Goal: Contribute content: Add original content to the website for others to see

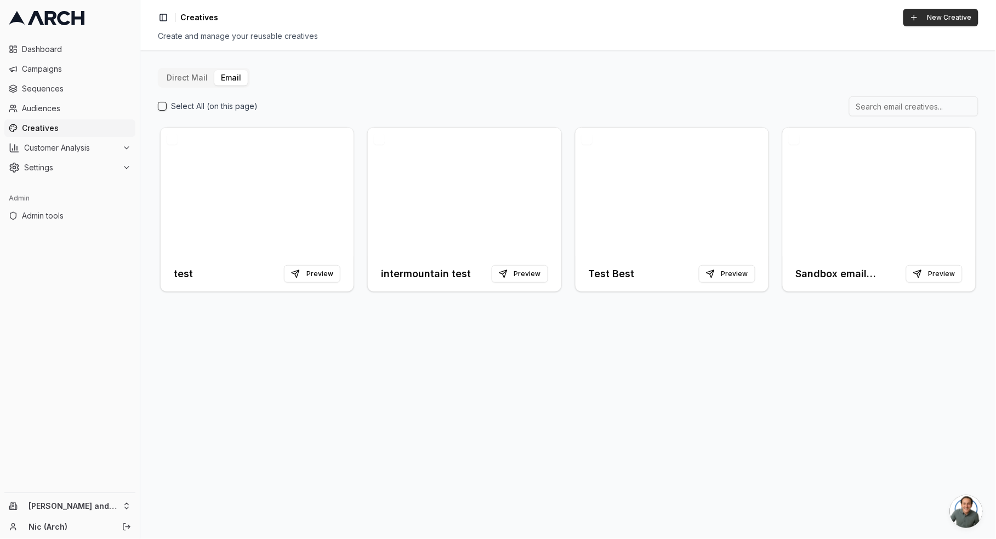
click at [929, 16] on button "New Creative" at bounding box center [941, 18] width 75 height 18
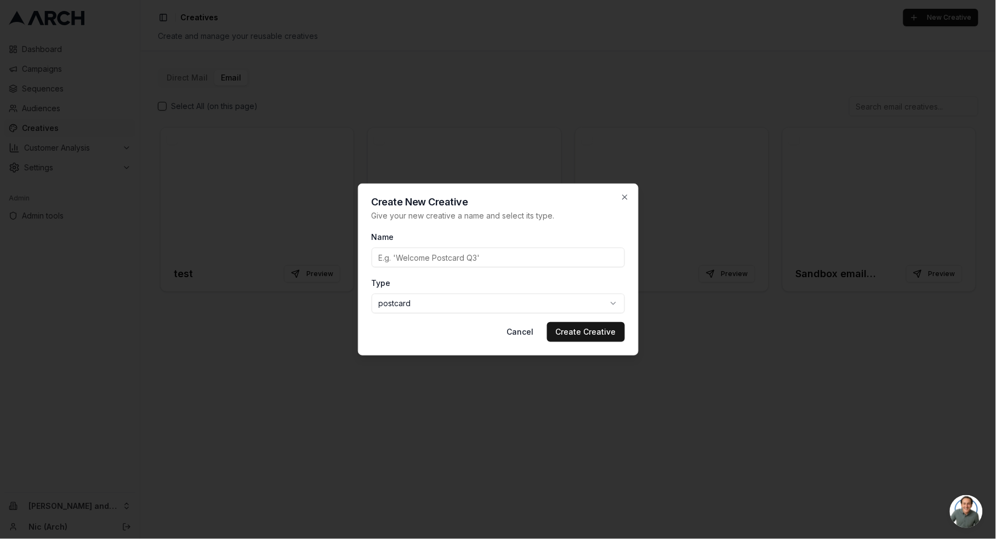
click at [530, 310] on body "Dashboard Campaigns Sequences Audiences Creatives Customer Analysis Settings Ad…" at bounding box center [498, 269] width 996 height 539
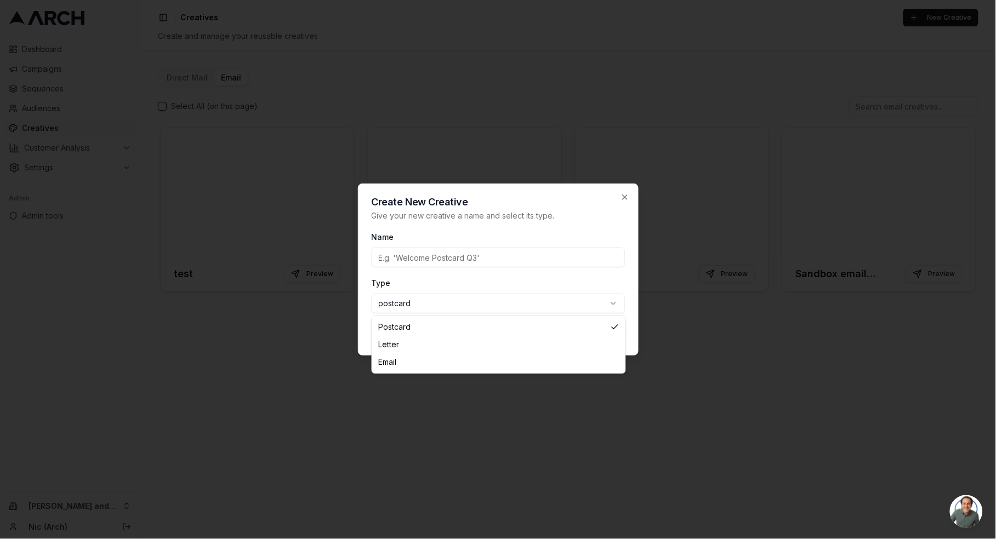
select select "email"
drag, startPoint x: 474, startPoint y: 360, endPoint x: 471, endPoint y: 328, distance: 31.9
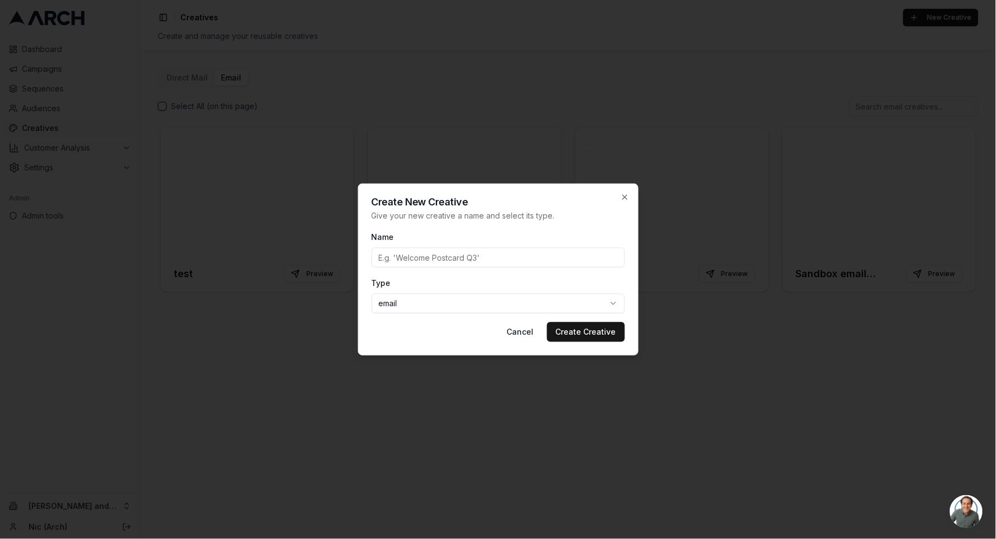
click at [464, 261] on input "Name" at bounding box center [498, 258] width 253 height 20
type input "e"
type input "intermountain port"
click at [571, 332] on button "Create Creative" at bounding box center [586, 332] width 78 height 20
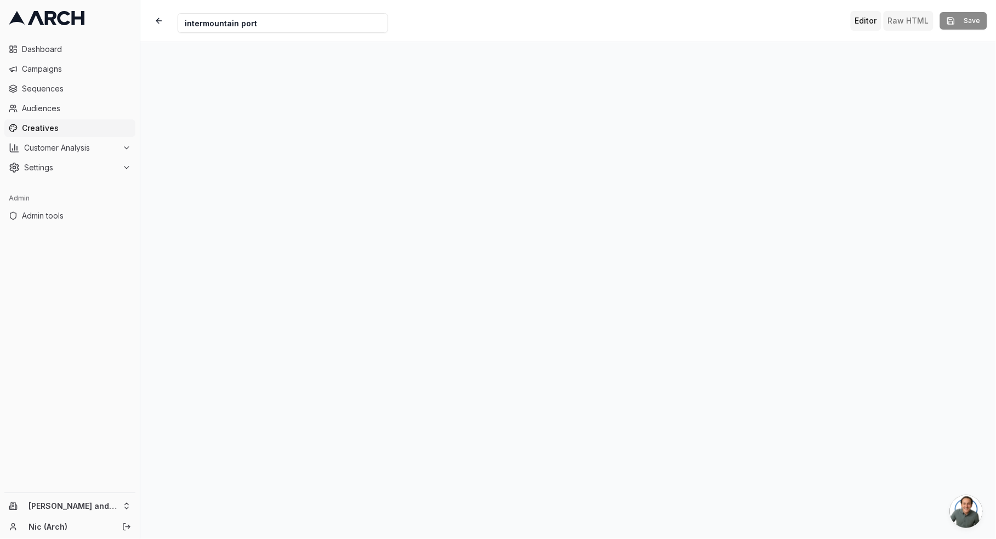
click at [893, 21] on button "Raw HTML" at bounding box center [909, 21] width 50 height 20
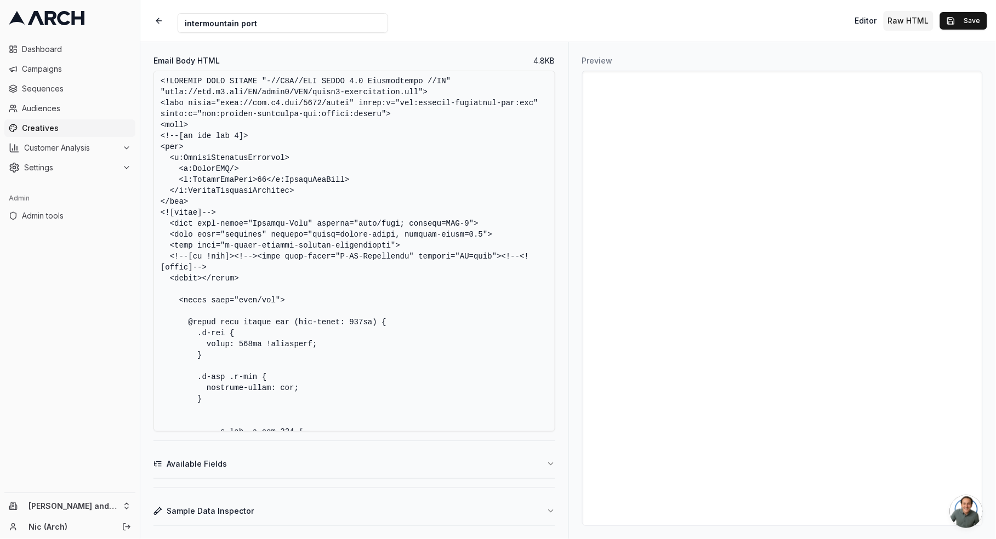
click at [451, 159] on textarea "Email Body HTML" at bounding box center [355, 251] width 402 height 361
paste textarea "html> <html xmlns:v="urn:schemas-microsoft-com:vml" xmlns:o="urn:schemas-micros…"
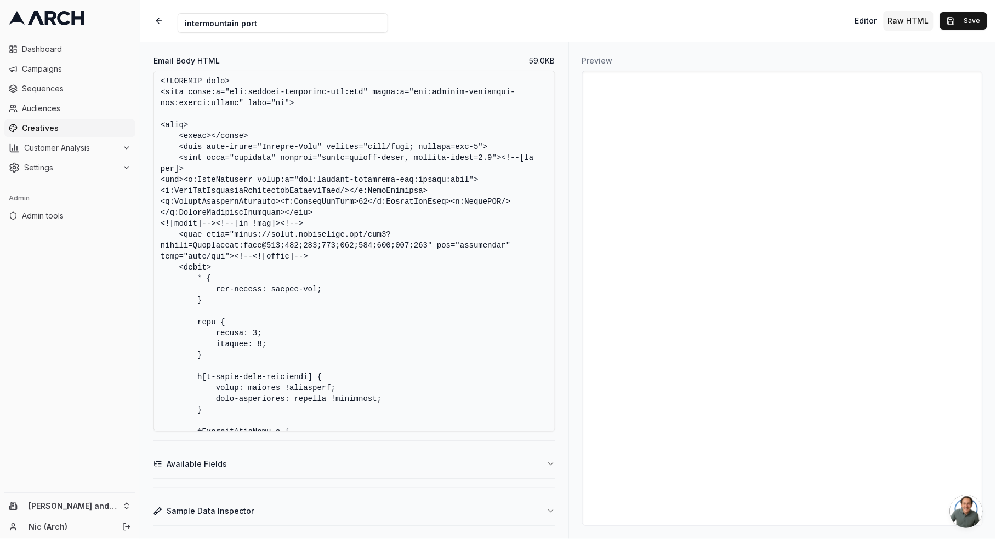
drag, startPoint x: 311, startPoint y: 253, endPoint x: 216, endPoint y: 225, distance: 98.7
click at [216, 225] on textarea "Email Body HTML" at bounding box center [355, 251] width 402 height 361
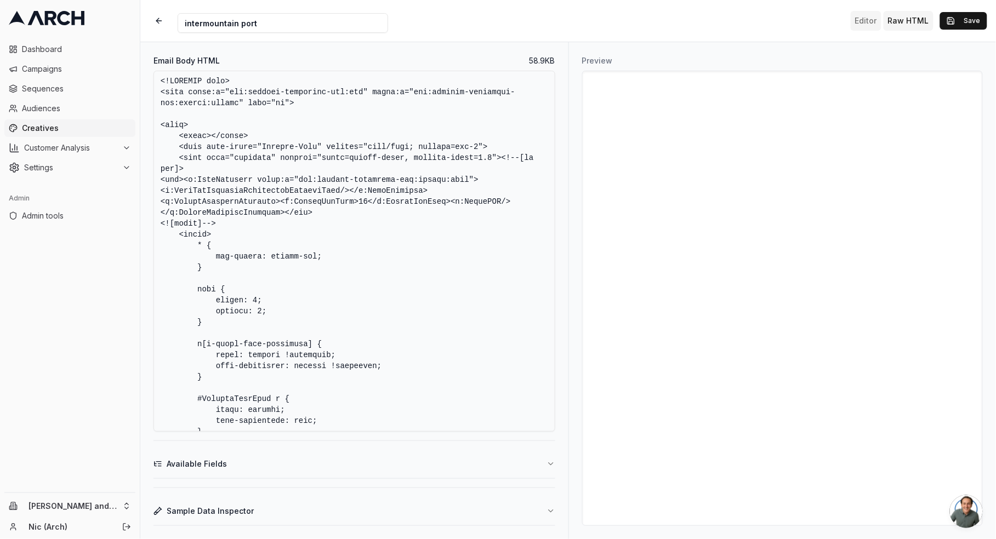
type textarea "<!DOCTYPE html> <html xmlns:v="urn:schemas-microsoft-com:vml" xmlns:o="urn:sche…"
click at [876, 22] on button "Editor" at bounding box center [866, 21] width 31 height 20
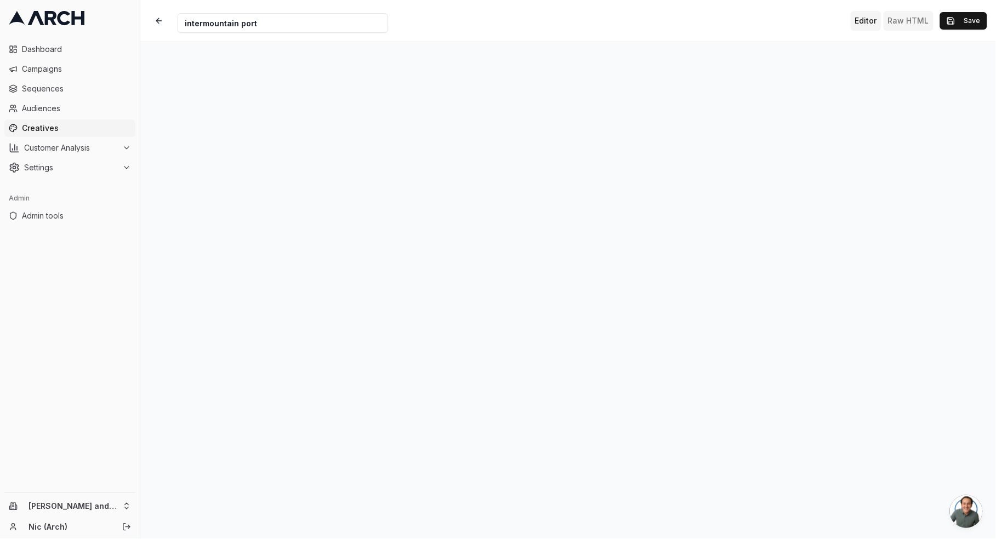
click at [919, 25] on button "Raw HTML" at bounding box center [909, 21] width 50 height 20
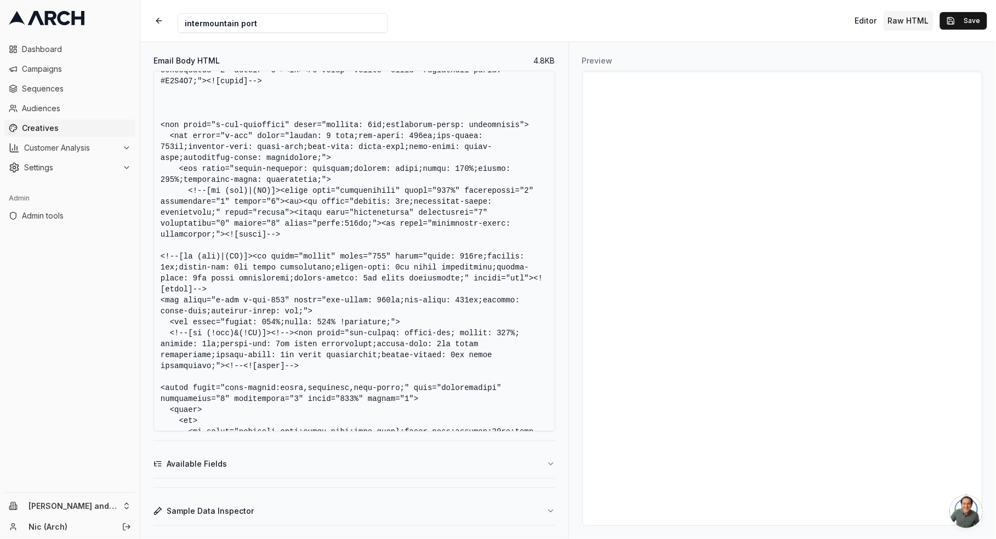
scroll to position [1348, 0]
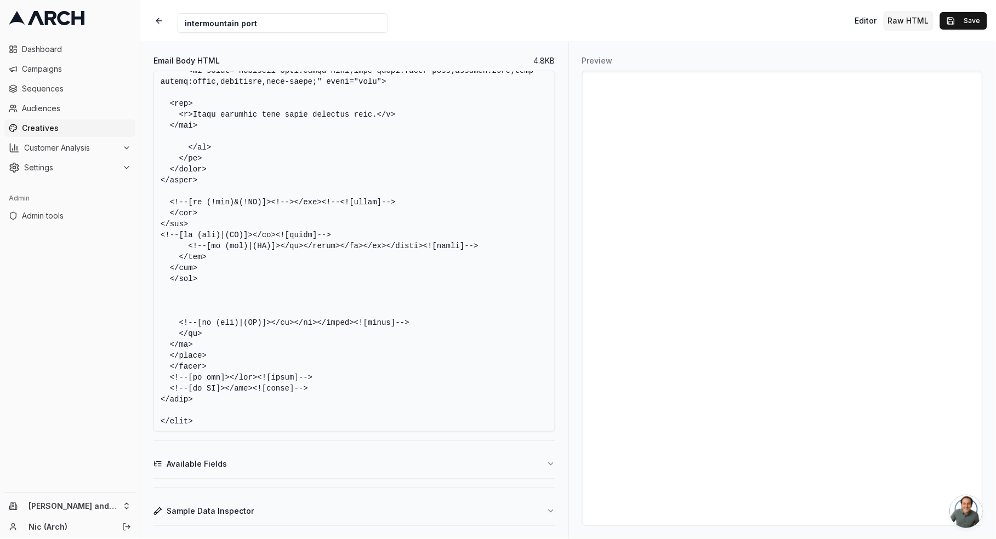
click at [370, 268] on textarea "Email Body HTML" at bounding box center [355, 251] width 402 height 361
paste textarea "html> <html xmlns:v="urn:schemas-microsoft-com:vml" xmlns:o="urn:schemas-micros…"
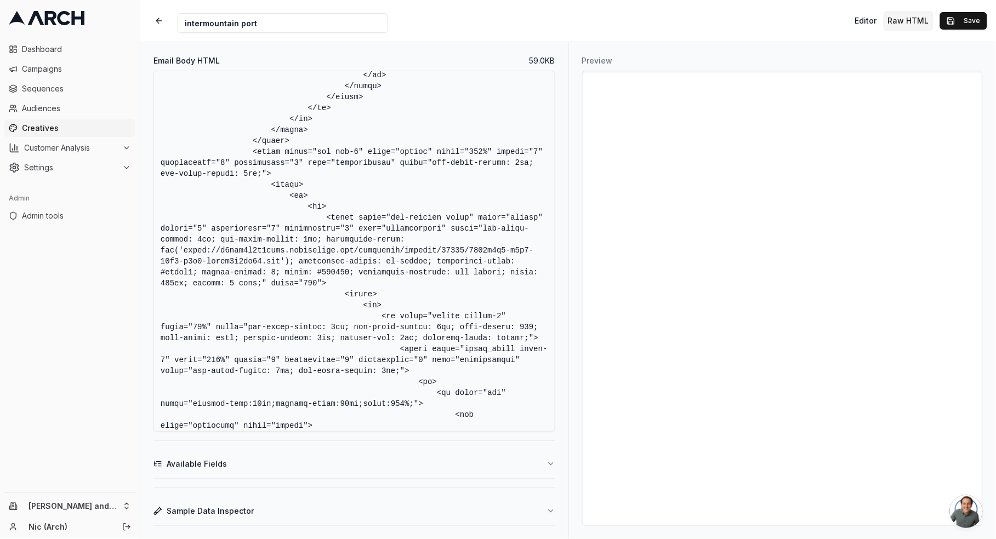
scroll to position [0, 0]
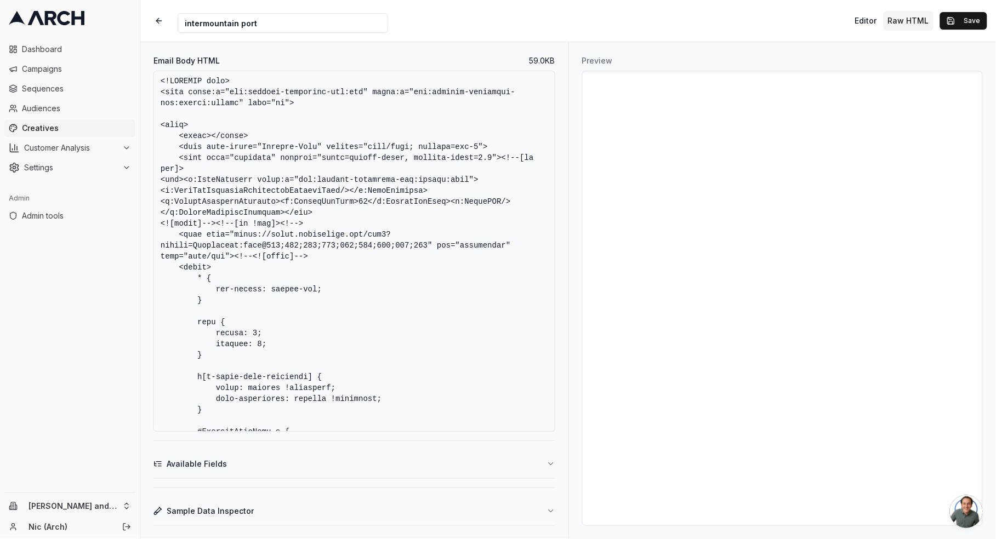
click at [327, 228] on textarea "Email Body HTML" at bounding box center [355, 251] width 402 height 361
drag, startPoint x: 218, startPoint y: 225, endPoint x: 315, endPoint y: 255, distance: 102.1
click at [315, 256] on textarea "Email Body HTML" at bounding box center [355, 251] width 402 height 361
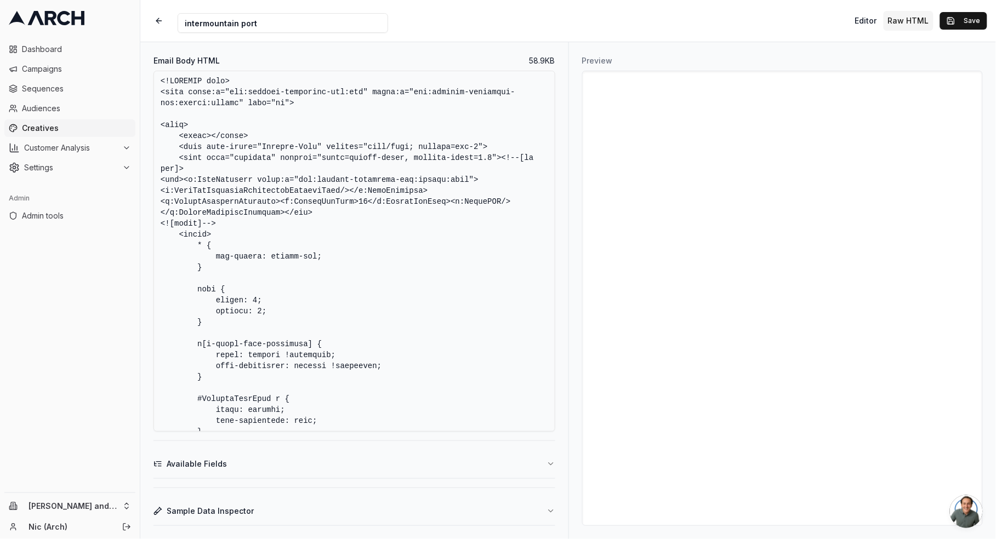
type textarea "<!DOCTYPE html> <html xmlns:v="urn:schemas-microsoft-com:vml" xmlns:o="urn:sche…"
click at [958, 19] on button "Save" at bounding box center [963, 21] width 47 height 18
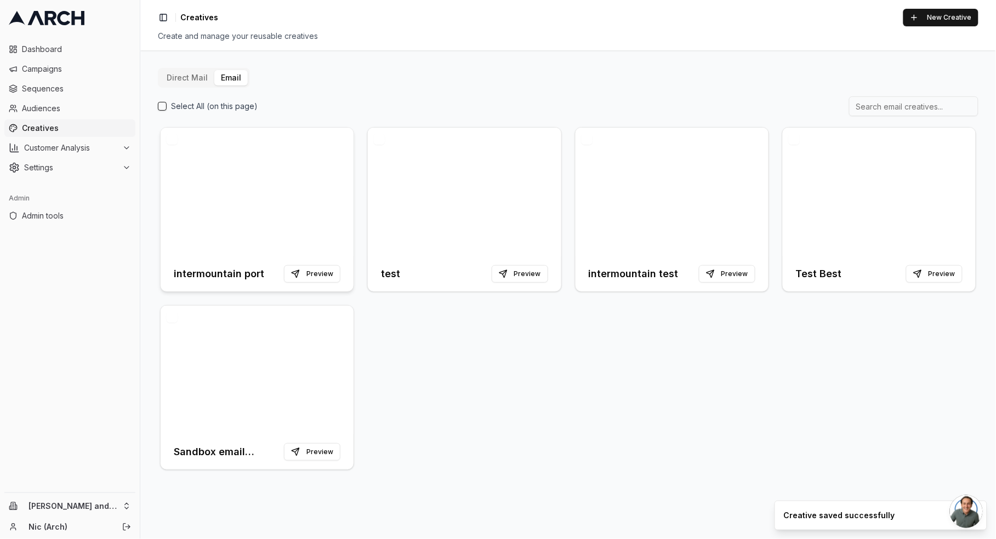
click at [275, 230] on div at bounding box center [257, 192] width 193 height 129
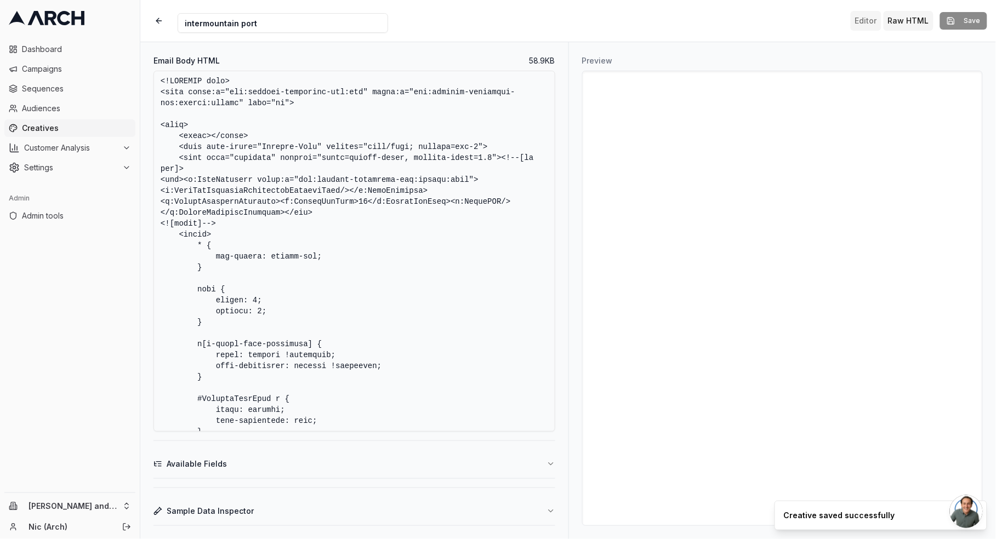
click at [862, 16] on button "Editor" at bounding box center [866, 21] width 31 height 20
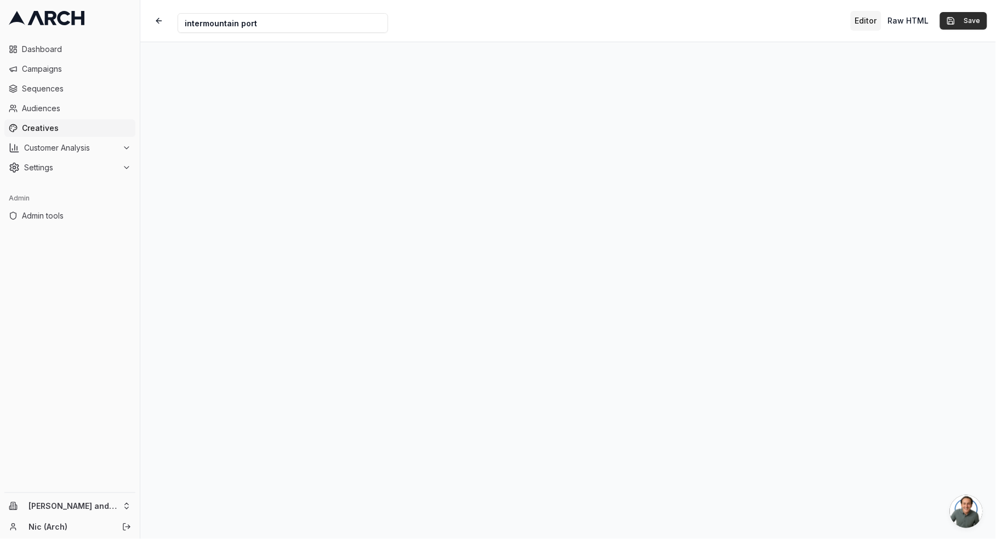
click at [954, 19] on button "Save" at bounding box center [963, 21] width 47 height 18
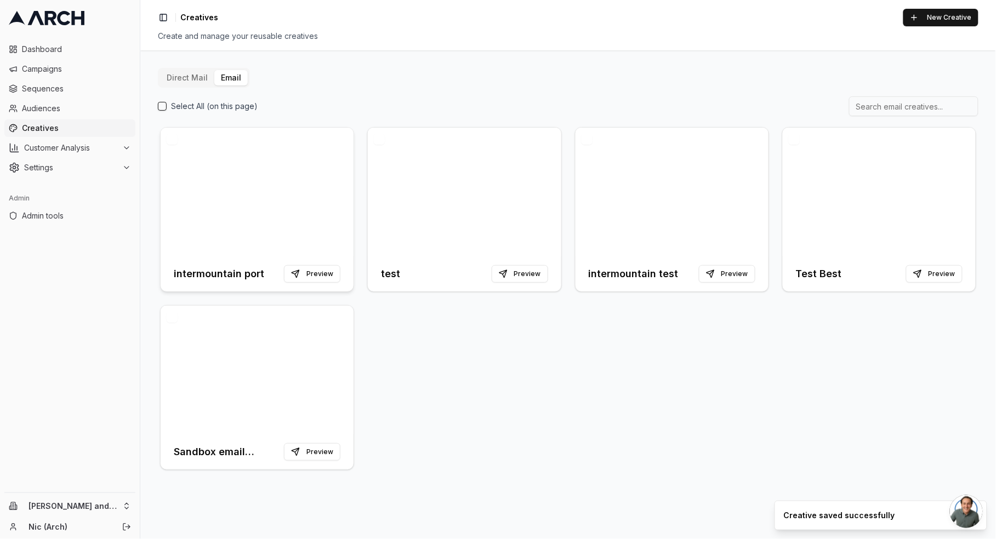
click at [285, 188] on div at bounding box center [257, 192] width 193 height 129
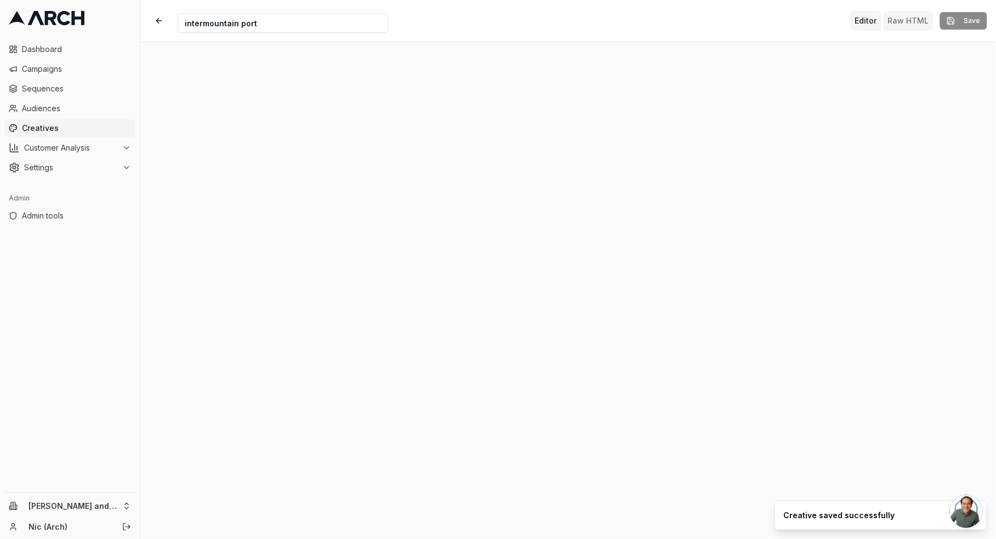
click at [901, 25] on button "Raw HTML" at bounding box center [909, 21] width 50 height 20
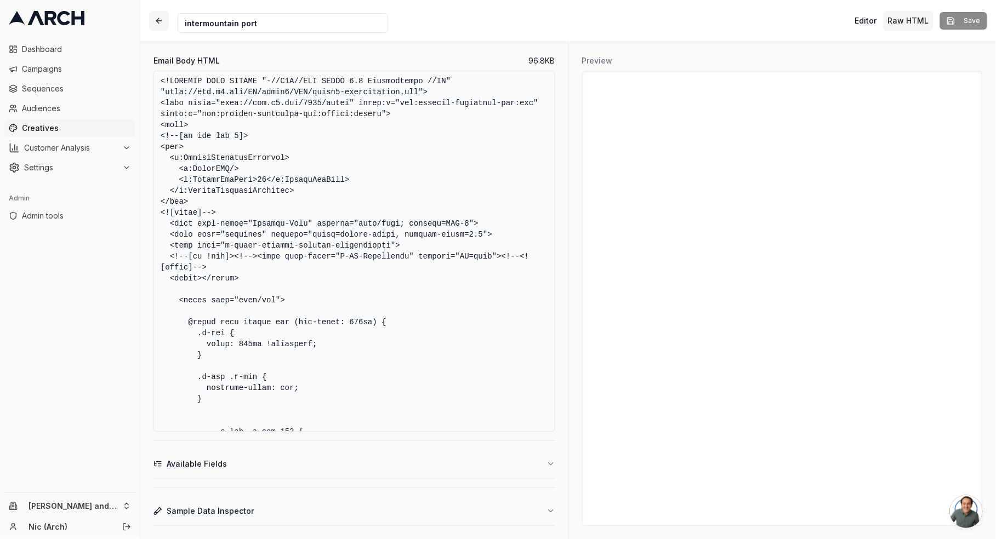
click at [161, 20] on button "button" at bounding box center [159, 21] width 20 height 20
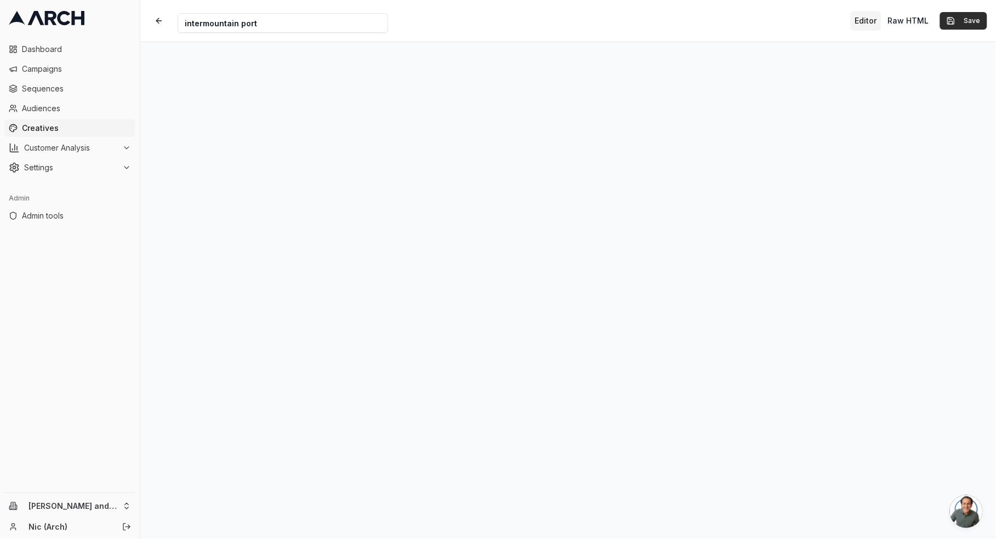
click at [954, 20] on button "Save" at bounding box center [963, 21] width 47 height 18
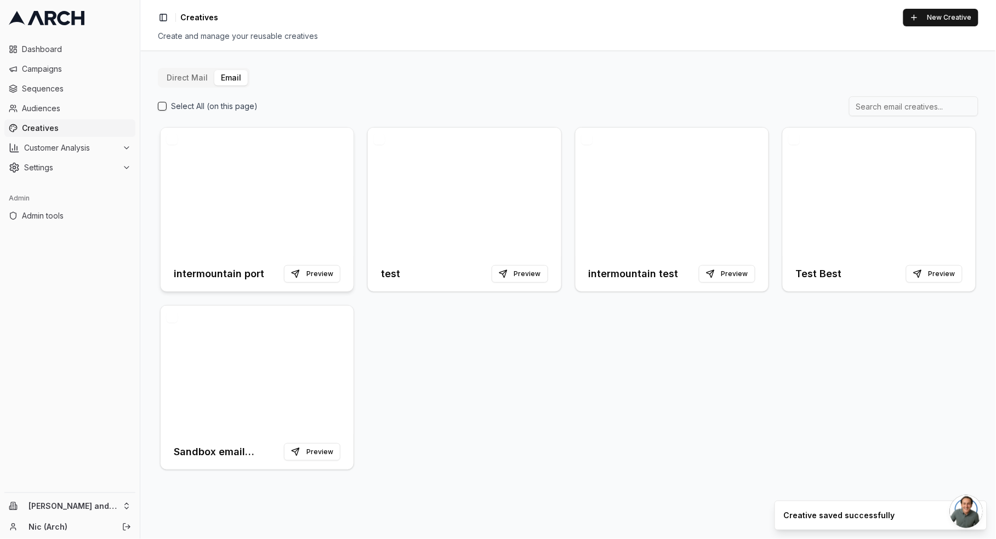
click at [316, 196] on div at bounding box center [257, 192] width 193 height 129
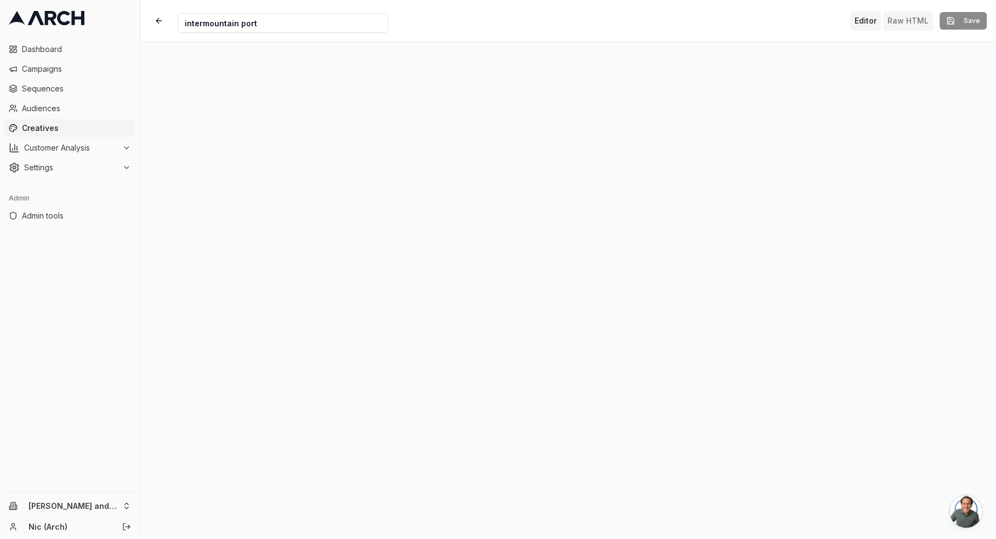
click at [911, 20] on button "Raw HTML" at bounding box center [909, 21] width 50 height 20
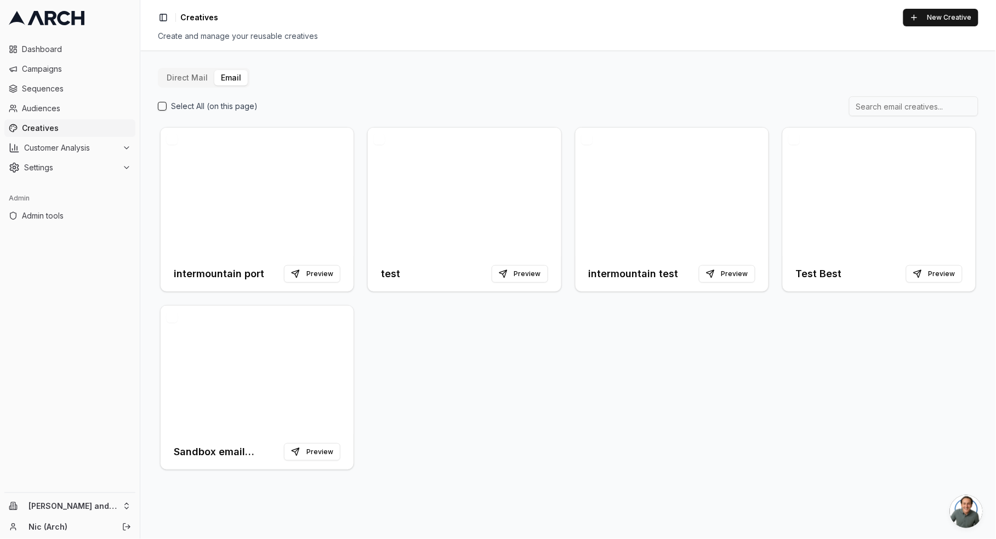
click at [473, 60] on div "Direct Mail Email Select All (on this page) intermountain port Preview test Pre…" at bounding box center [568, 294] width 856 height 489
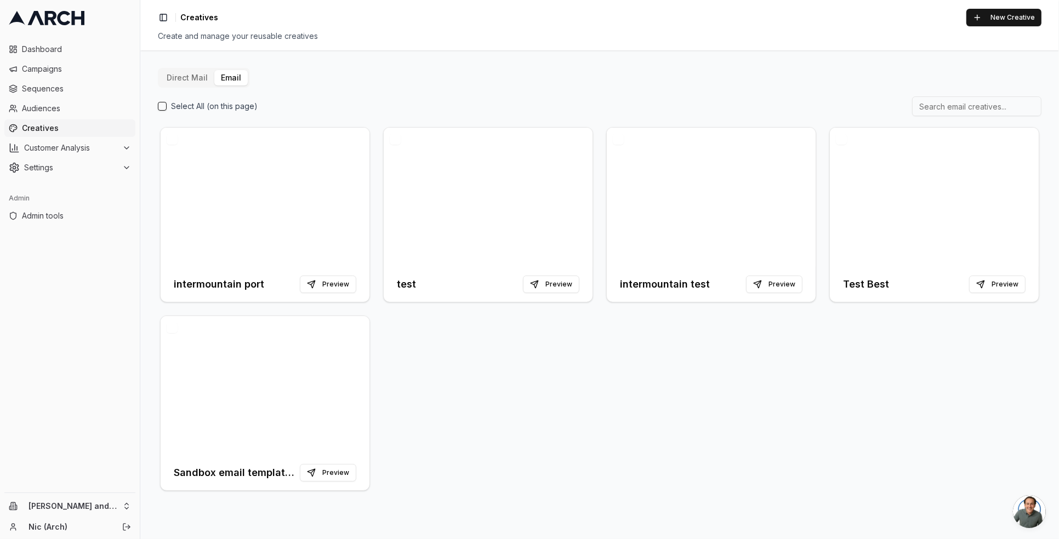
click at [758, 87] on div "Direct Mail Email Select All (on this page) intermountain port Preview test Pre…" at bounding box center [600, 280] width 884 height 425
click at [996, 20] on button "New Creative" at bounding box center [1004, 18] width 75 height 18
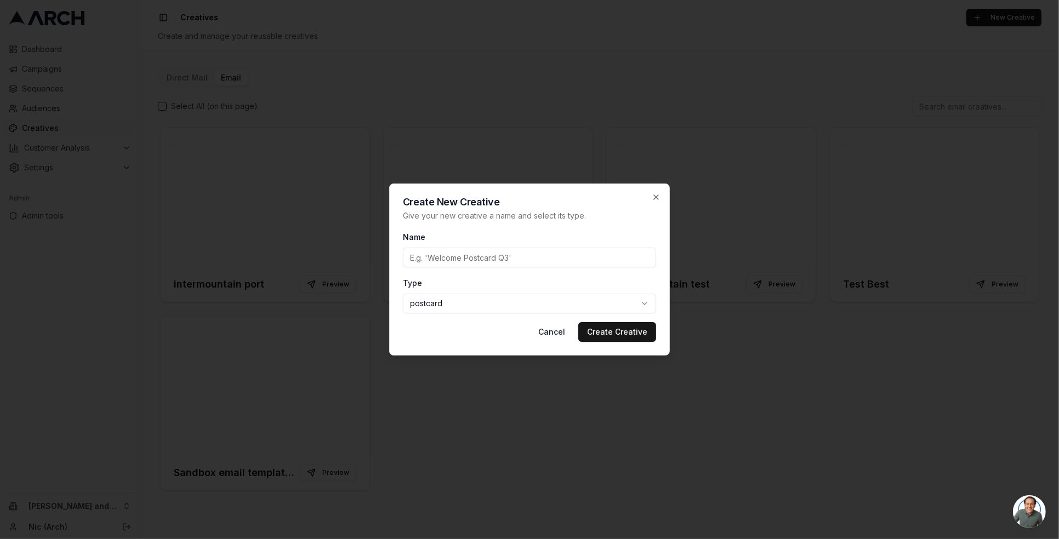
click at [454, 305] on body "Dashboard Campaigns Sequences Audiences Creatives Customer Analysis Settings Ad…" at bounding box center [529, 269] width 1059 height 539
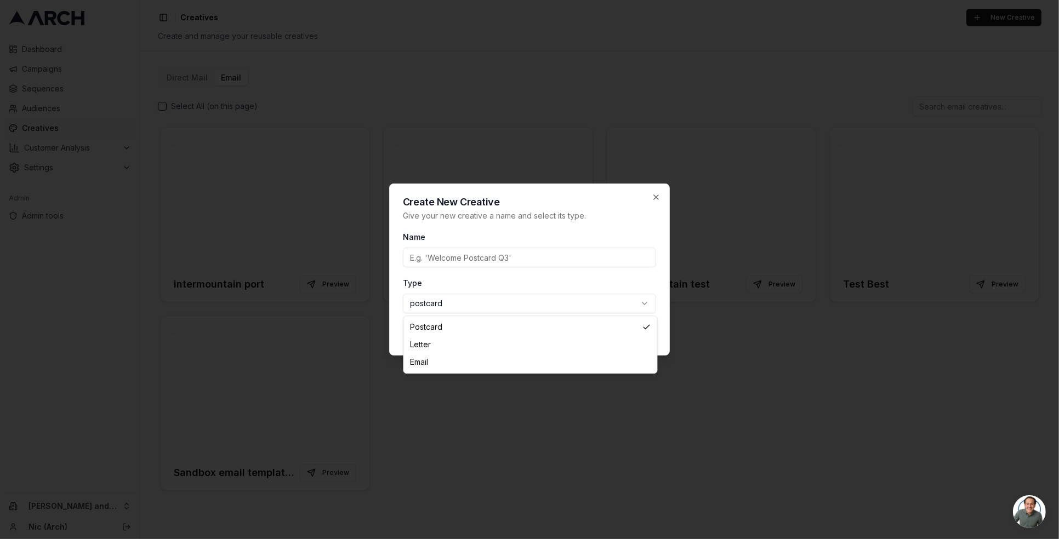
select select "email"
drag, startPoint x: 932, startPoint y: 14, endPoint x: 439, endPoint y: 359, distance: 601.5
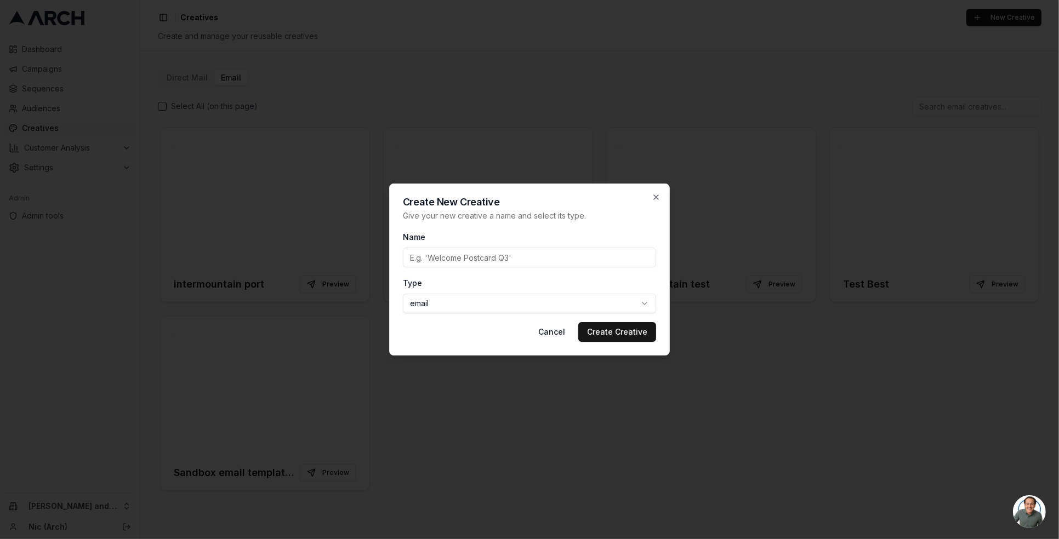
drag, startPoint x: 439, startPoint y: 359, endPoint x: 445, endPoint y: 260, distance: 99.4
click at [445, 260] on input "Name" at bounding box center [529, 258] width 253 height 20
type input "New"
click at [618, 334] on button "Create Creative" at bounding box center [617, 332] width 78 height 20
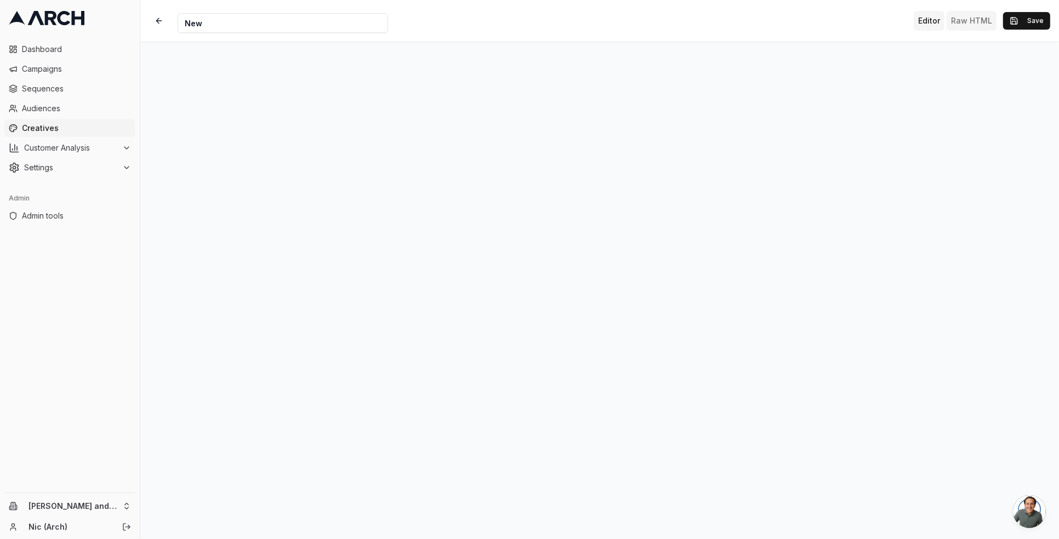
click at [964, 20] on button "Raw HTML" at bounding box center [972, 21] width 50 height 20
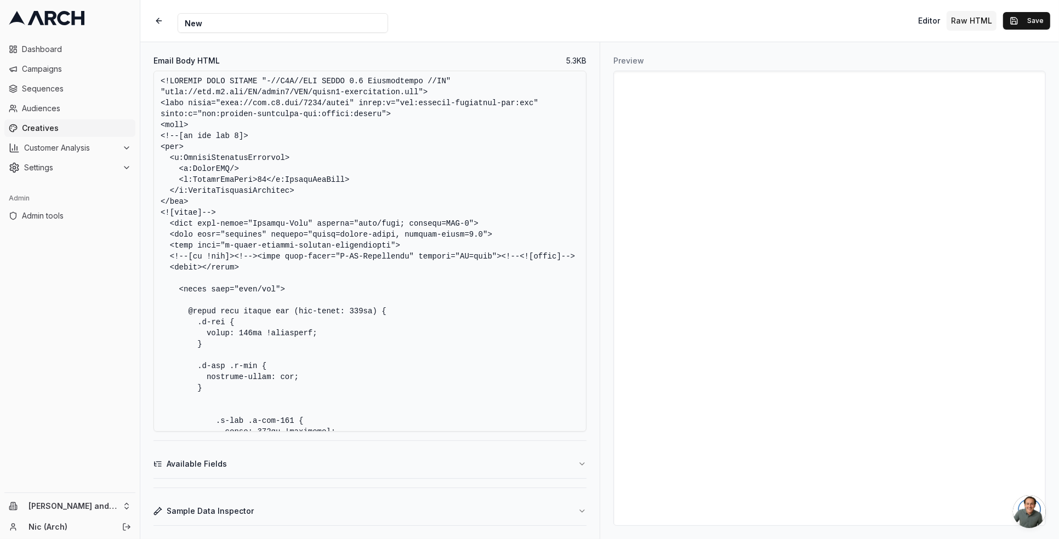
click at [389, 169] on textarea "Email Body HTML" at bounding box center [370, 251] width 433 height 361
click at [309, 107] on textarea "Email Body HTML" at bounding box center [370, 251] width 433 height 361
paste textarea "html> <html xmlns:v="urn:schemas-microsoft-com:vml" xmlns:o="urn:schemas-micros…"
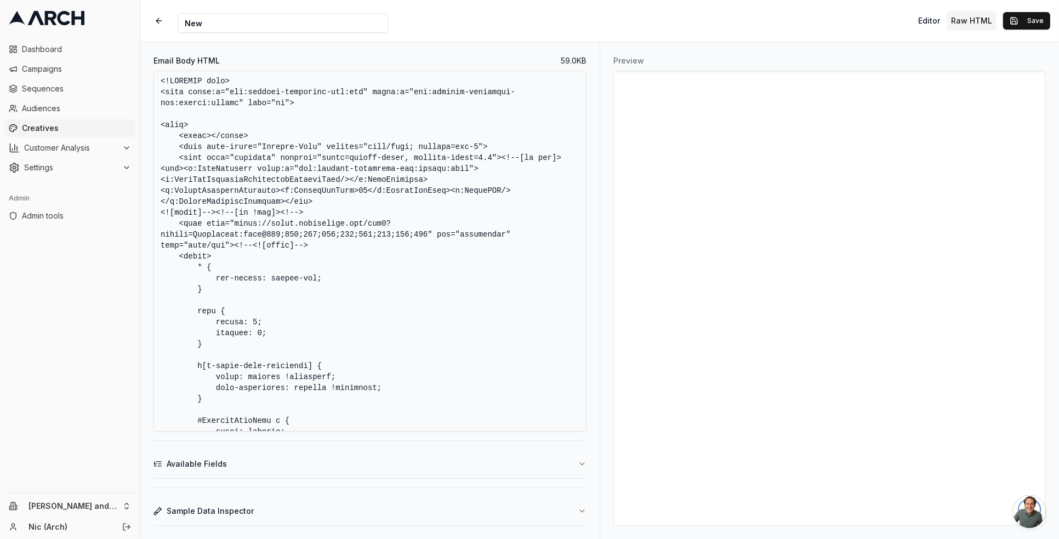
drag, startPoint x: 311, startPoint y: 244, endPoint x: 293, endPoint y: 223, distance: 27.6
click at [280, 213] on textarea "Email Body HTML" at bounding box center [370, 251] width 433 height 361
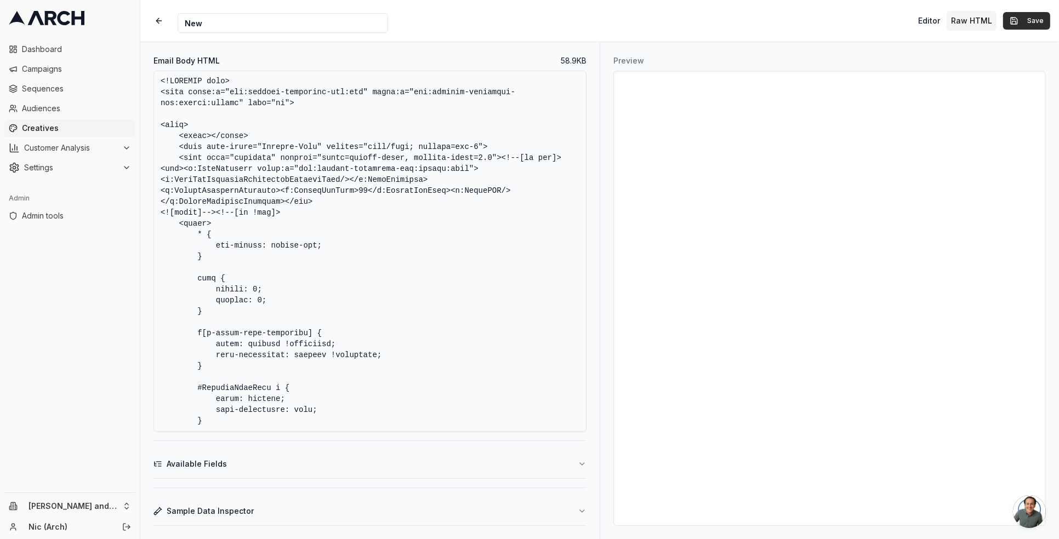
type textarea "<!DOCTYPE html> <html xmlns:v="urn:schemas-microsoft-com:vml" xmlns:o="urn:sche…"
click at [996, 22] on button "Save" at bounding box center [1026, 21] width 47 height 18
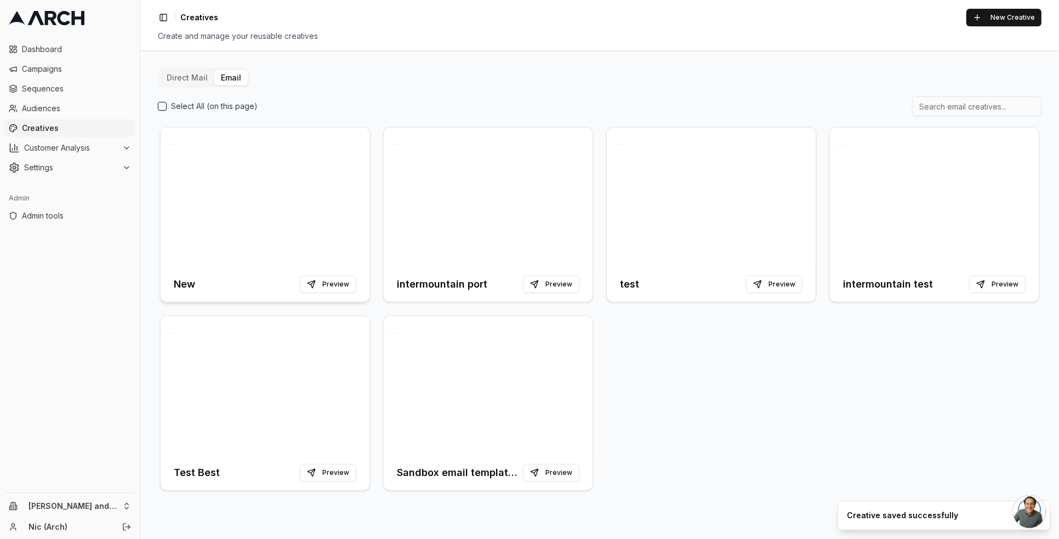
click at [284, 181] on div at bounding box center [265, 197] width 209 height 139
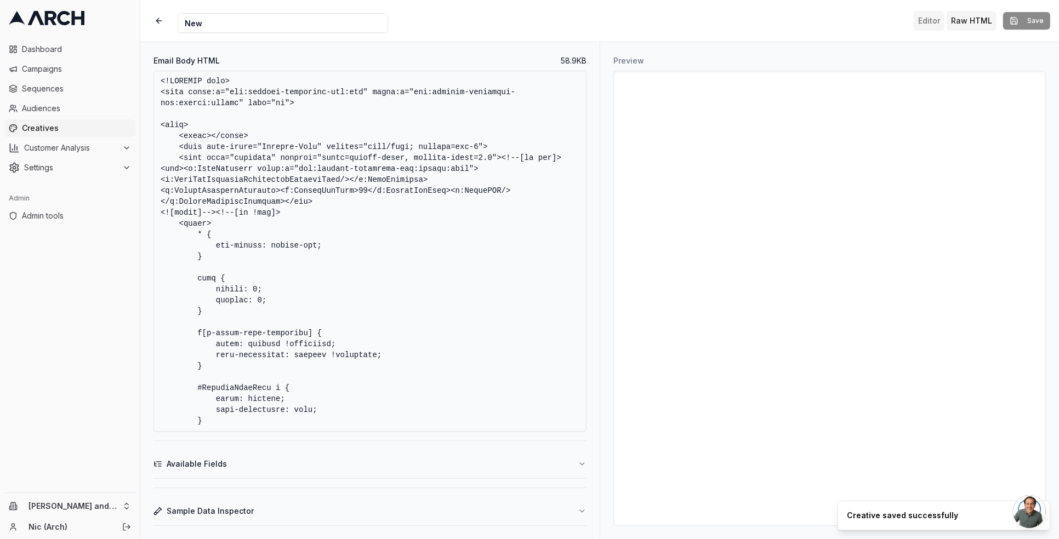
click at [938, 20] on button "Editor" at bounding box center [929, 21] width 31 height 20
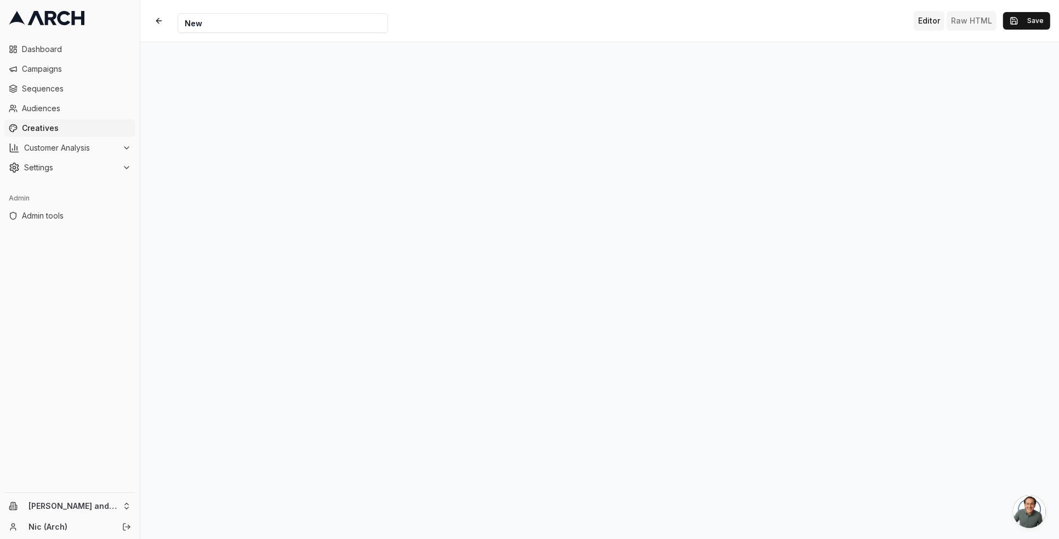
click at [988, 22] on button "Raw HTML" at bounding box center [972, 21] width 50 height 20
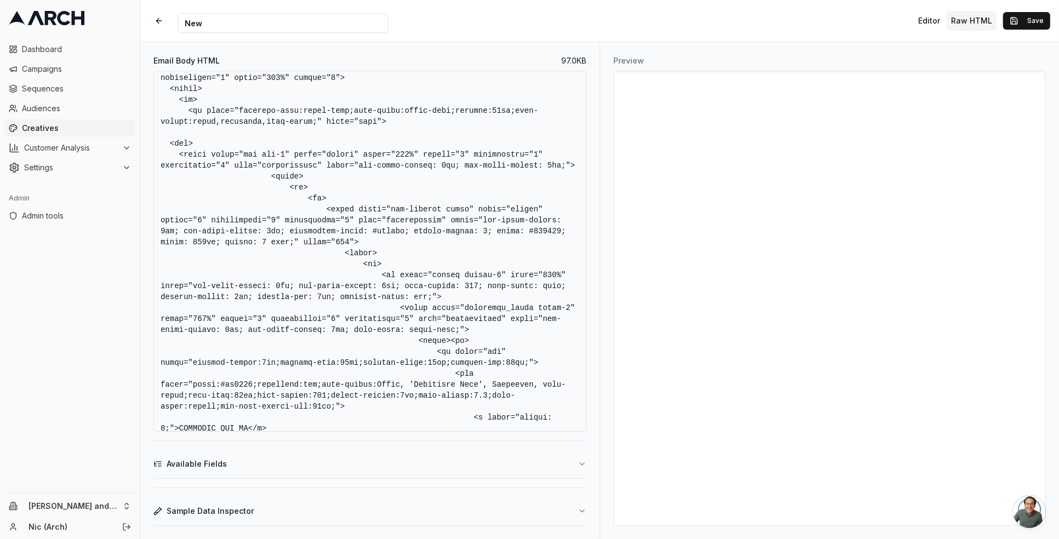
scroll to position [6107, 0]
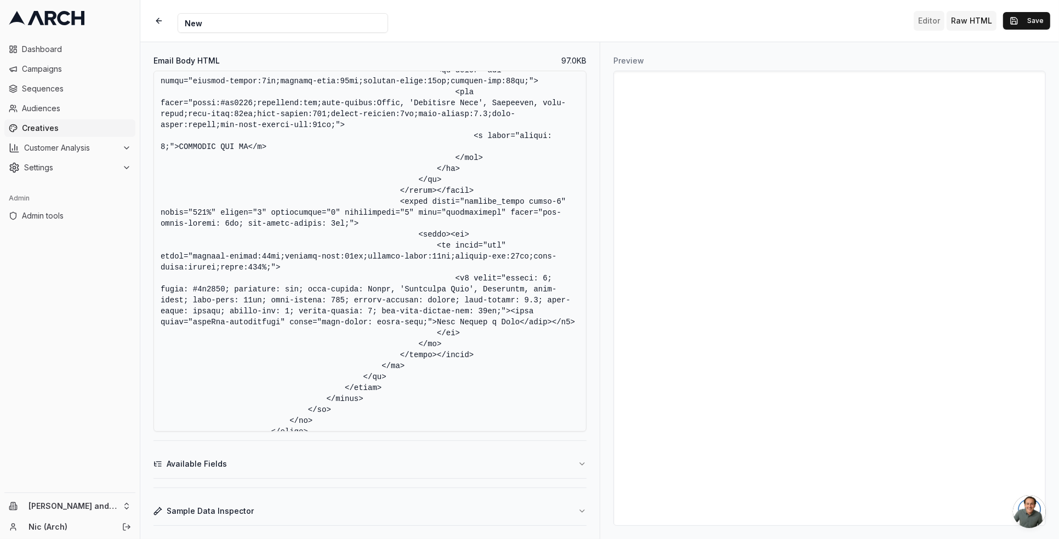
click at [925, 23] on button "Editor" at bounding box center [929, 21] width 31 height 20
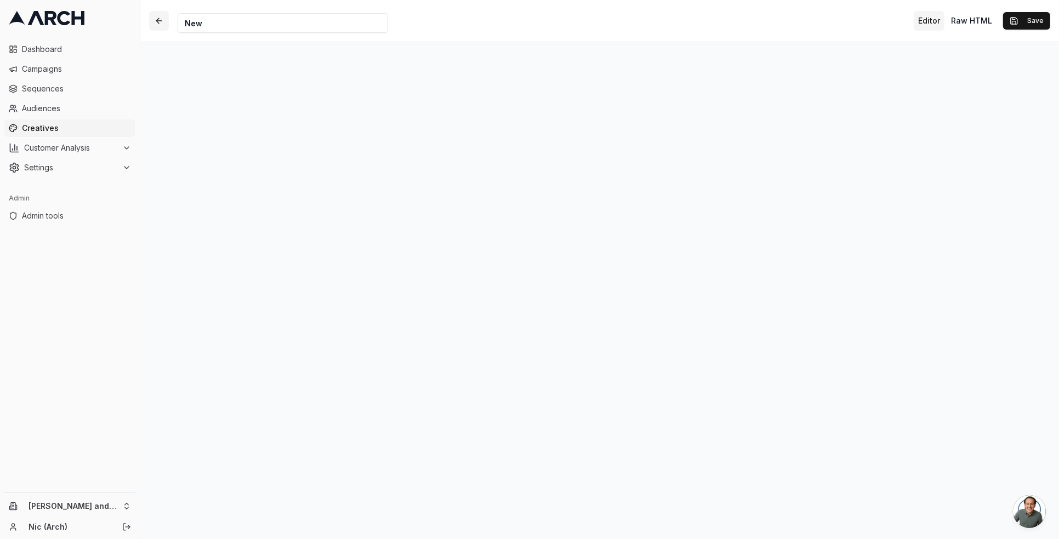
click at [164, 20] on button "button" at bounding box center [159, 21] width 20 height 20
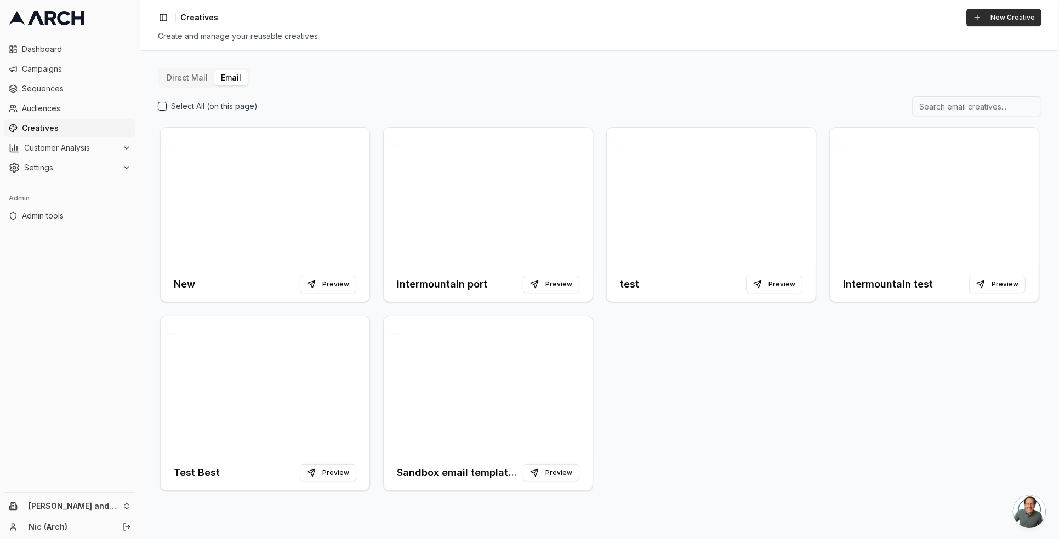
click at [980, 15] on button "New Creative" at bounding box center [1004, 18] width 75 height 18
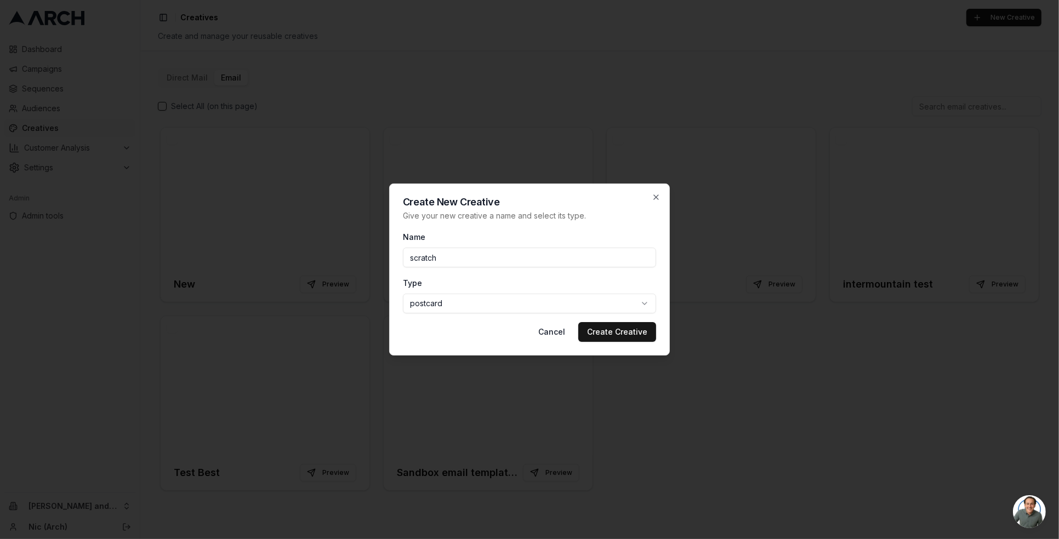
type input "scratch"
click at [530, 307] on body "Dashboard Campaigns Sequences Audiences Creatives Customer Analysis Settings Ad…" at bounding box center [529, 269] width 1059 height 539
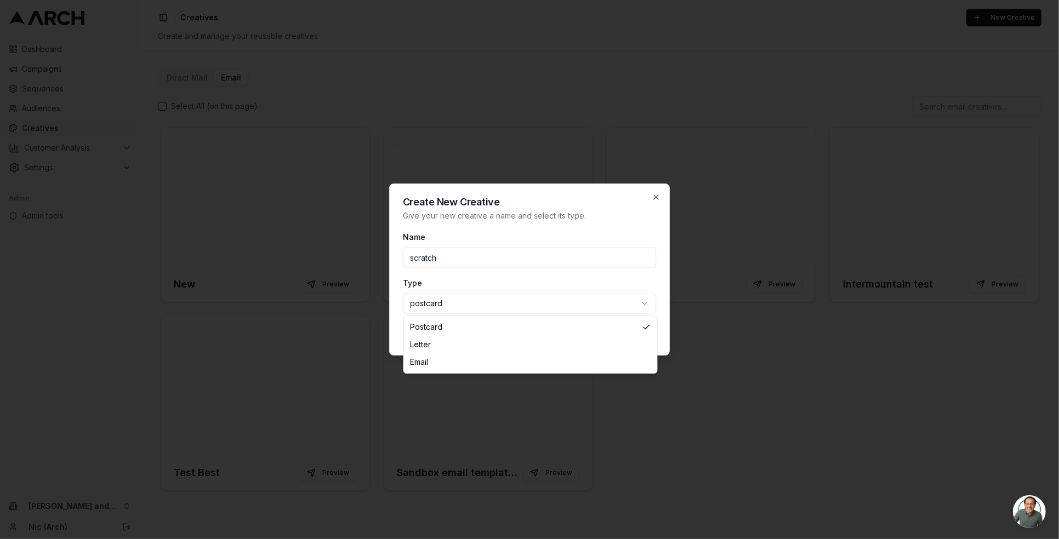
select select "email"
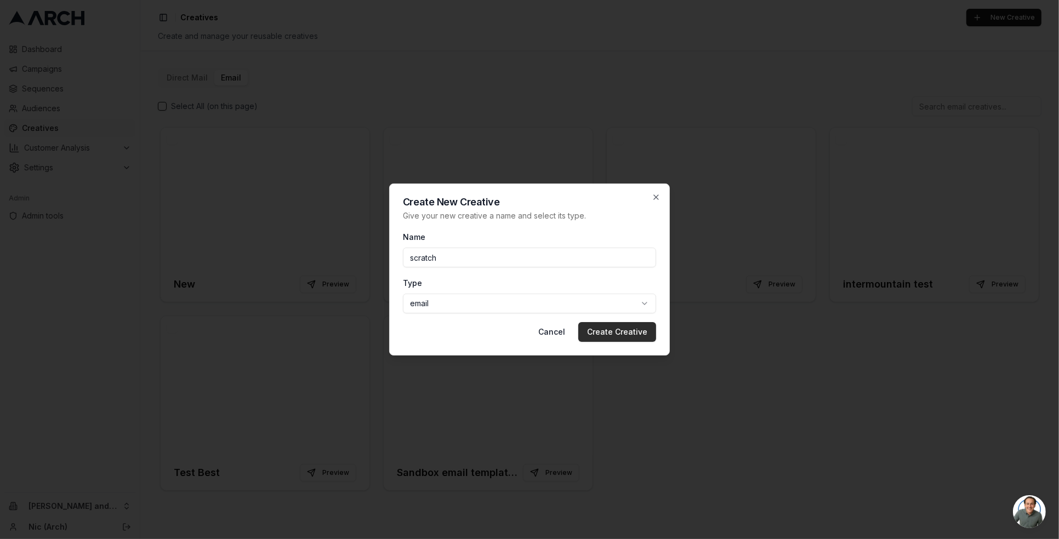
click at [639, 333] on button "Create Creative" at bounding box center [617, 332] width 78 height 20
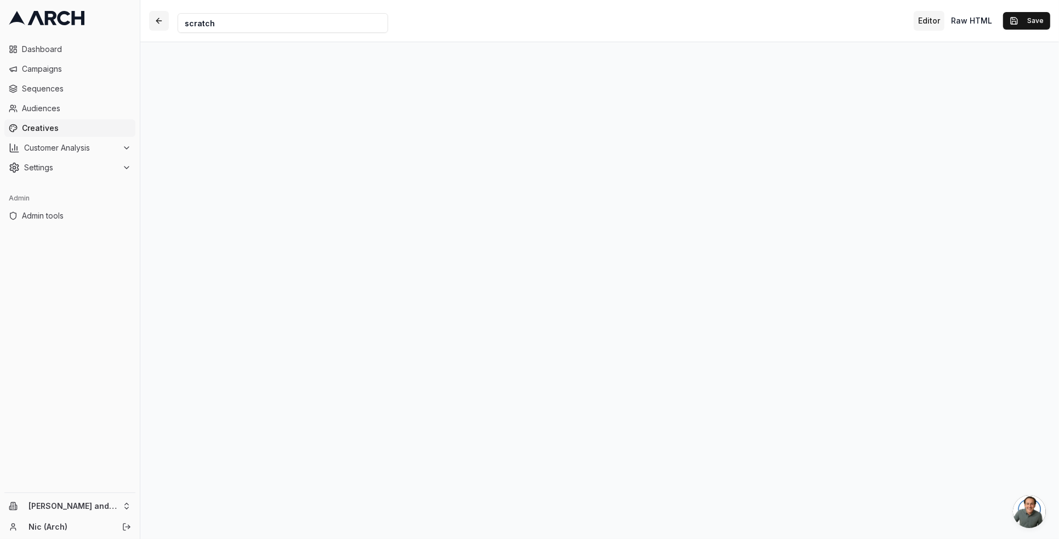
click at [162, 24] on button "button" at bounding box center [159, 21] width 20 height 20
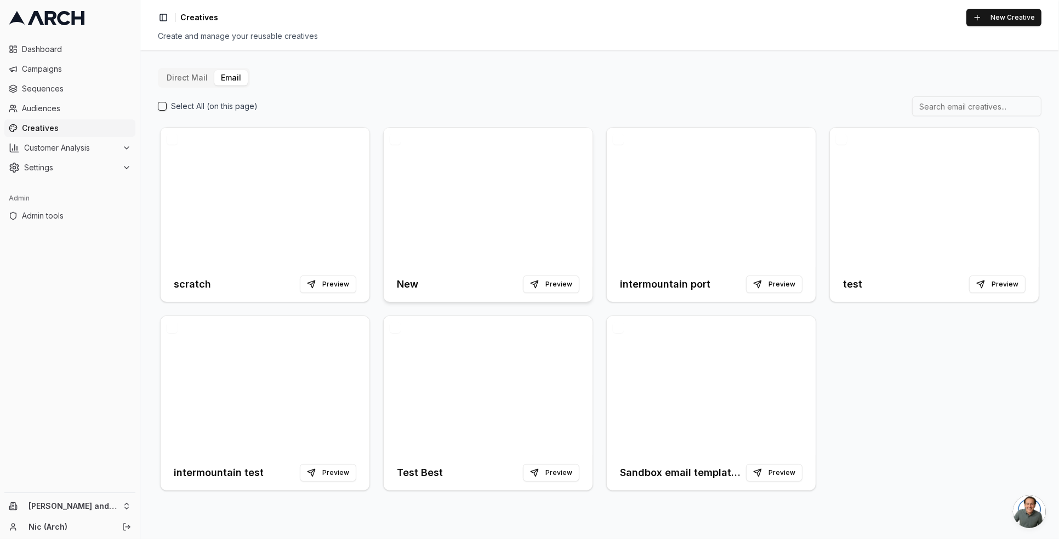
click at [427, 194] on div at bounding box center [488, 197] width 209 height 139
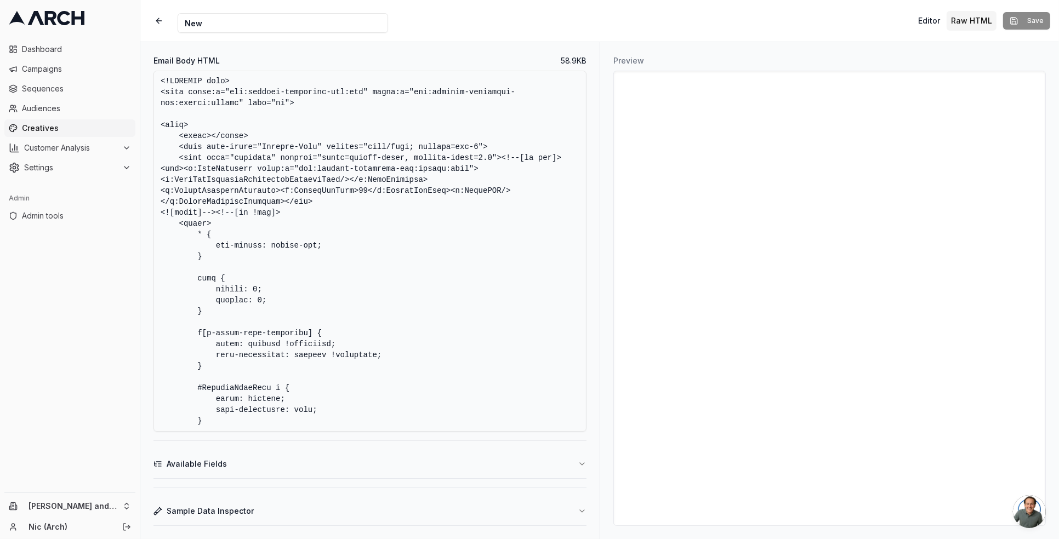
click at [952, 18] on button "Raw HTML" at bounding box center [972, 21] width 50 height 20
click at [930, 23] on button "Editor" at bounding box center [929, 21] width 31 height 20
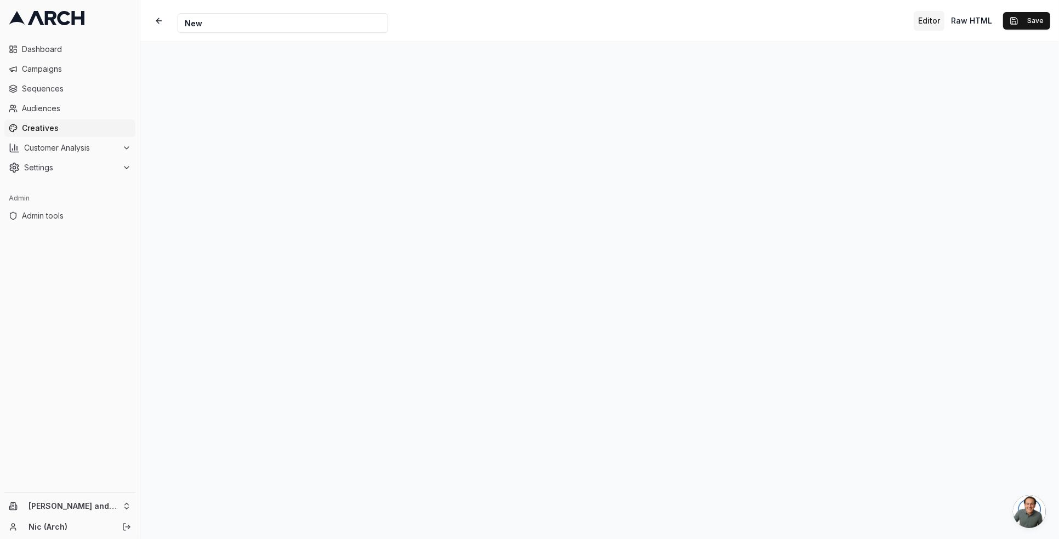
click at [933, 26] on button "Editor" at bounding box center [929, 21] width 31 height 20
